Goal: Task Accomplishment & Management: Use online tool/utility

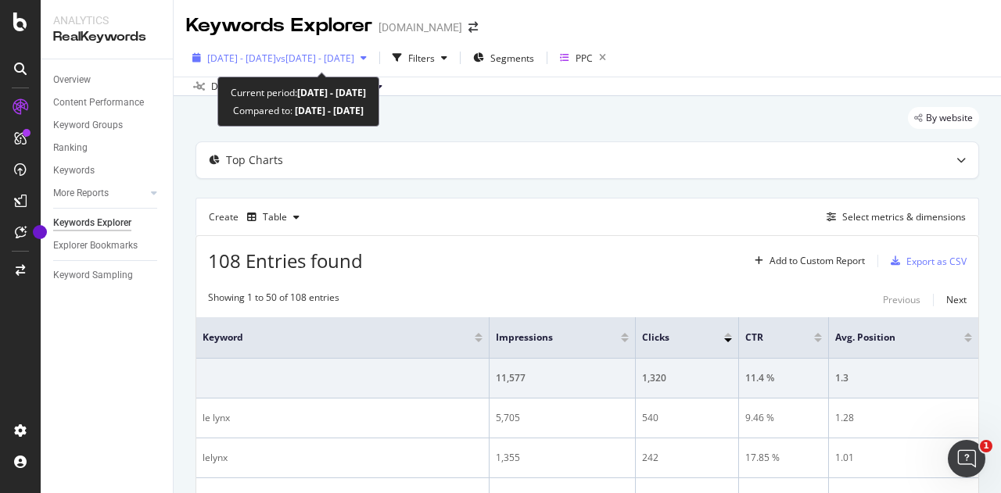
click at [354, 57] on span "vs [DATE] - [DATE]" at bounding box center [315, 58] width 78 height 13
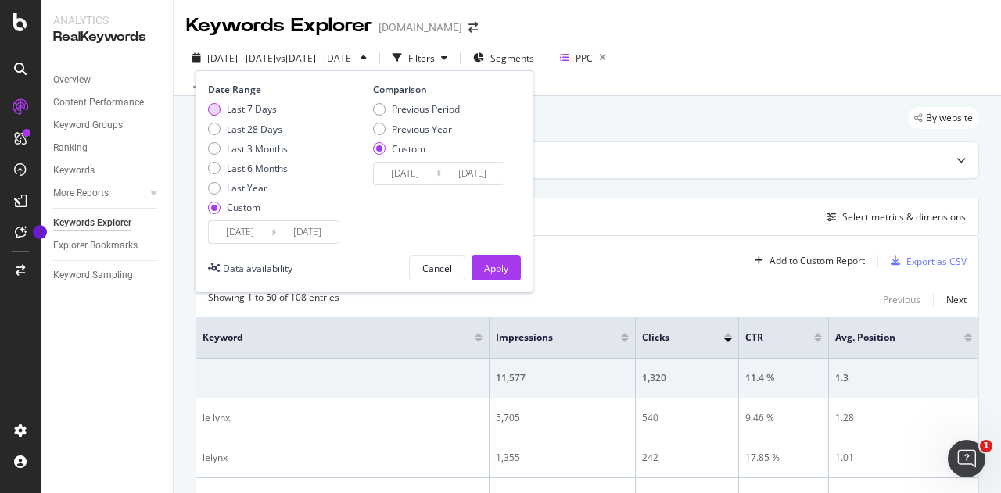
click at [256, 113] on div "Last 7 Days" at bounding box center [252, 108] width 50 height 13
type input "[DATE]"
click at [264, 228] on input "[DATE]" at bounding box center [240, 232] width 63 height 22
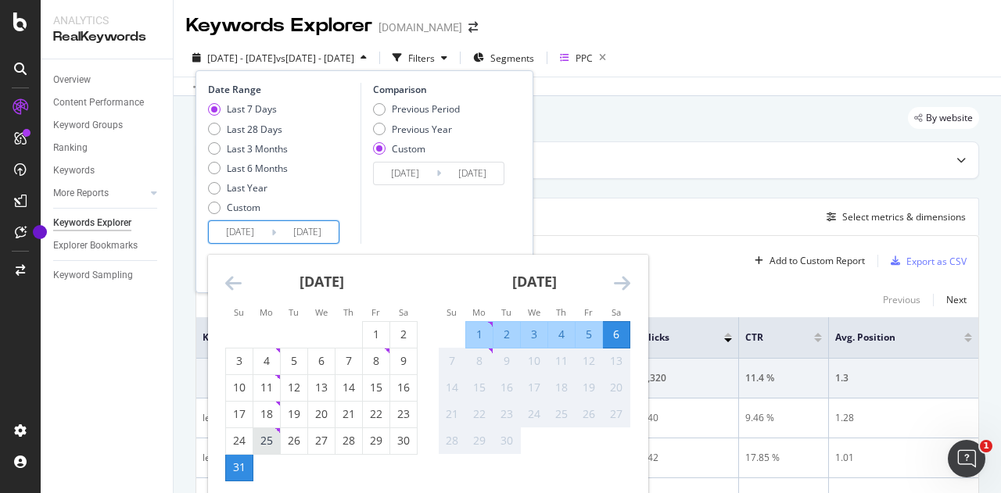
click at [261, 443] on div "25" at bounding box center [266, 441] width 27 height 16
type input "[DATE]"
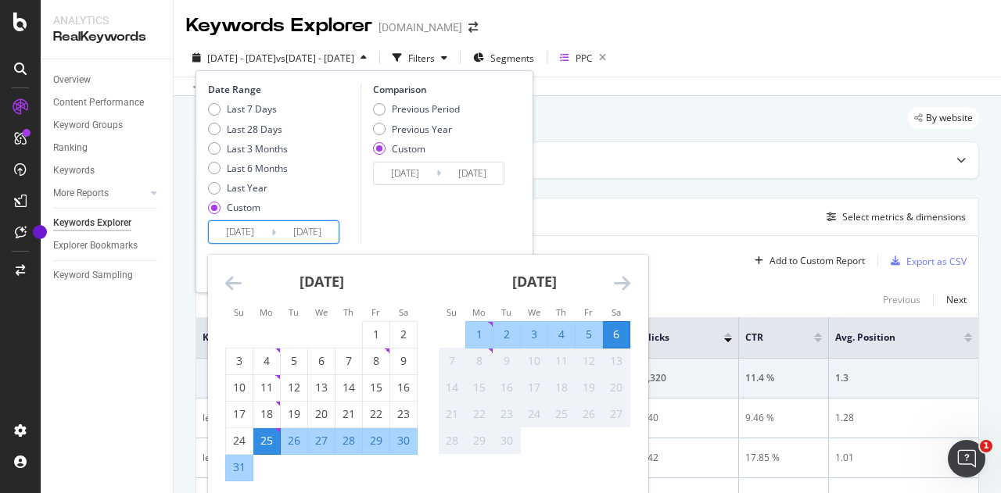
click at [231, 478] on div "31" at bounding box center [239, 468] width 27 height 26
type input "[DATE]"
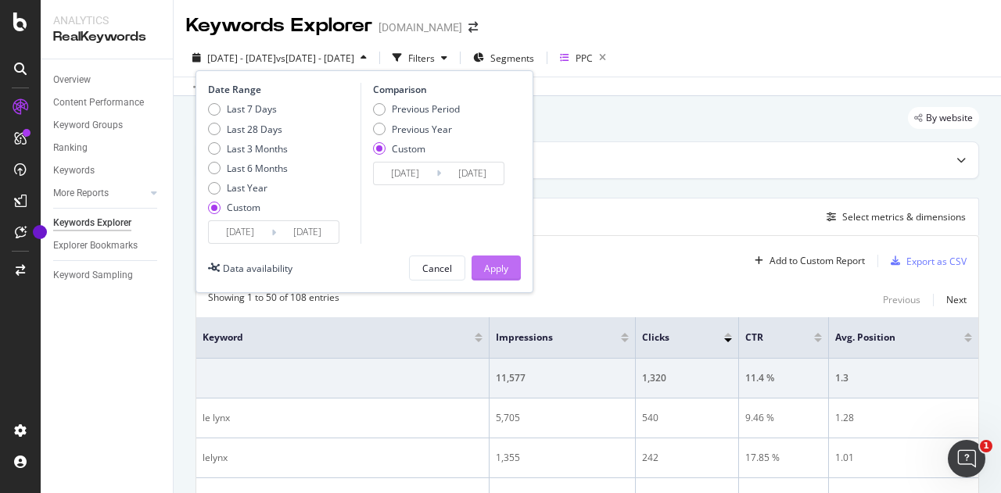
click at [506, 262] on div "Apply" at bounding box center [496, 268] width 24 height 13
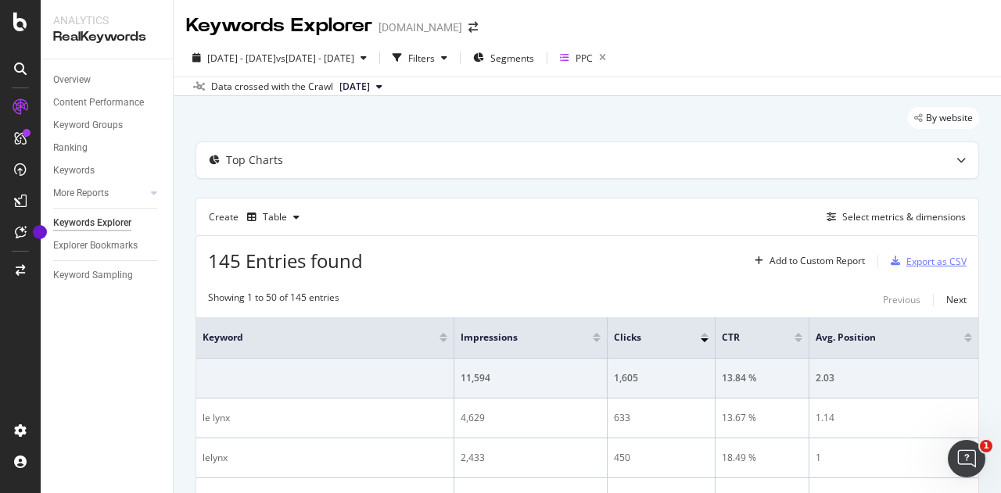
click at [912, 268] on div "Export as CSV" at bounding box center [925, 260] width 82 height 23
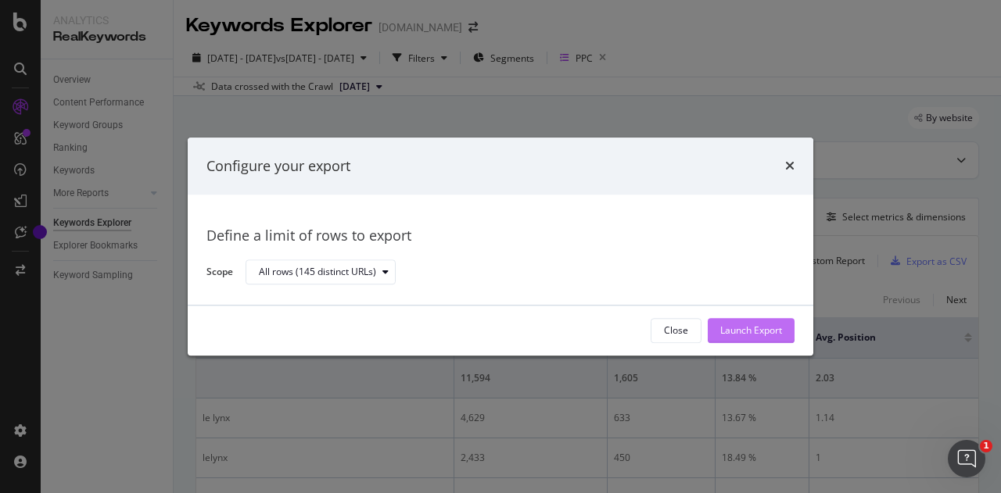
click at [763, 334] on div "Launch Export" at bounding box center [751, 330] width 62 height 13
